Goal: Navigation & Orientation: Understand site structure

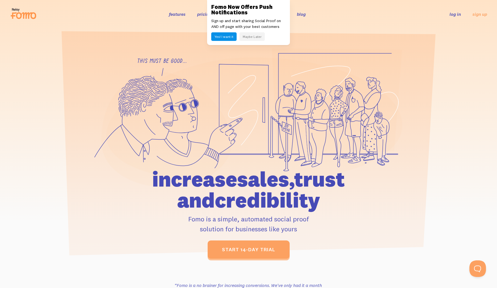
click at [260, 39] on button "Maybe Later" at bounding box center [252, 36] width 25 height 9
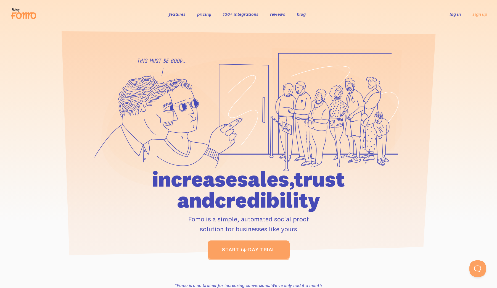
click at [181, 13] on link "features" at bounding box center [177, 14] width 17 height 6
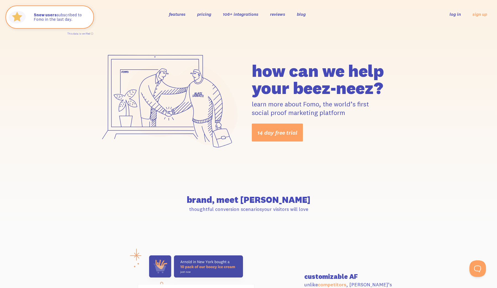
click at [181, 19] on div "features pricing 106+ integrations reviews blog log in sign up log in sign up" at bounding box center [248, 14] width 477 height 15
click at [179, 13] on link "features" at bounding box center [177, 14] width 17 height 6
click at [25, 15] on icon at bounding box center [23, 14] width 27 height 14
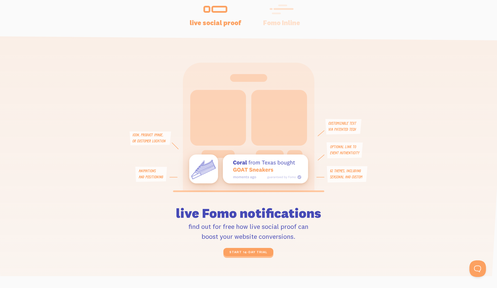
scroll to position [1206, 0]
